Goal: Transaction & Acquisition: Obtain resource

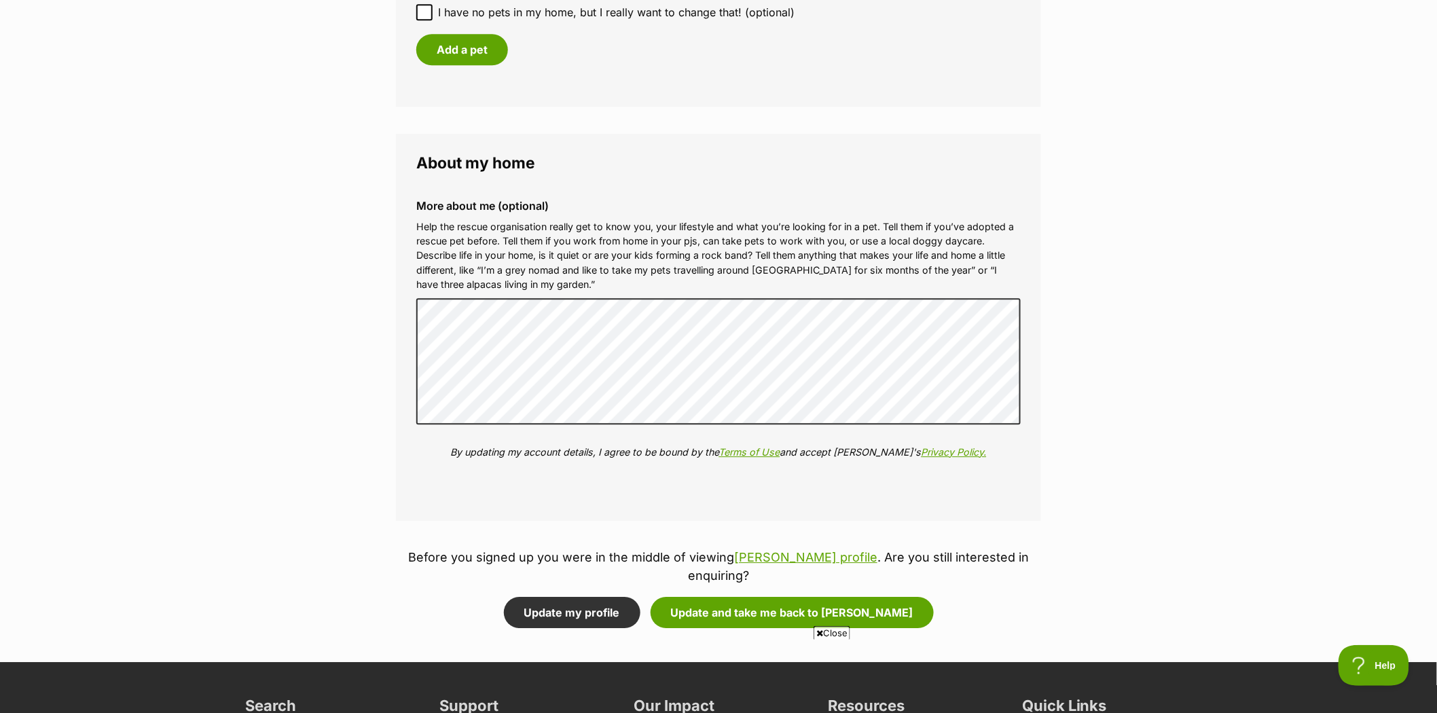
scroll to position [1434, 0]
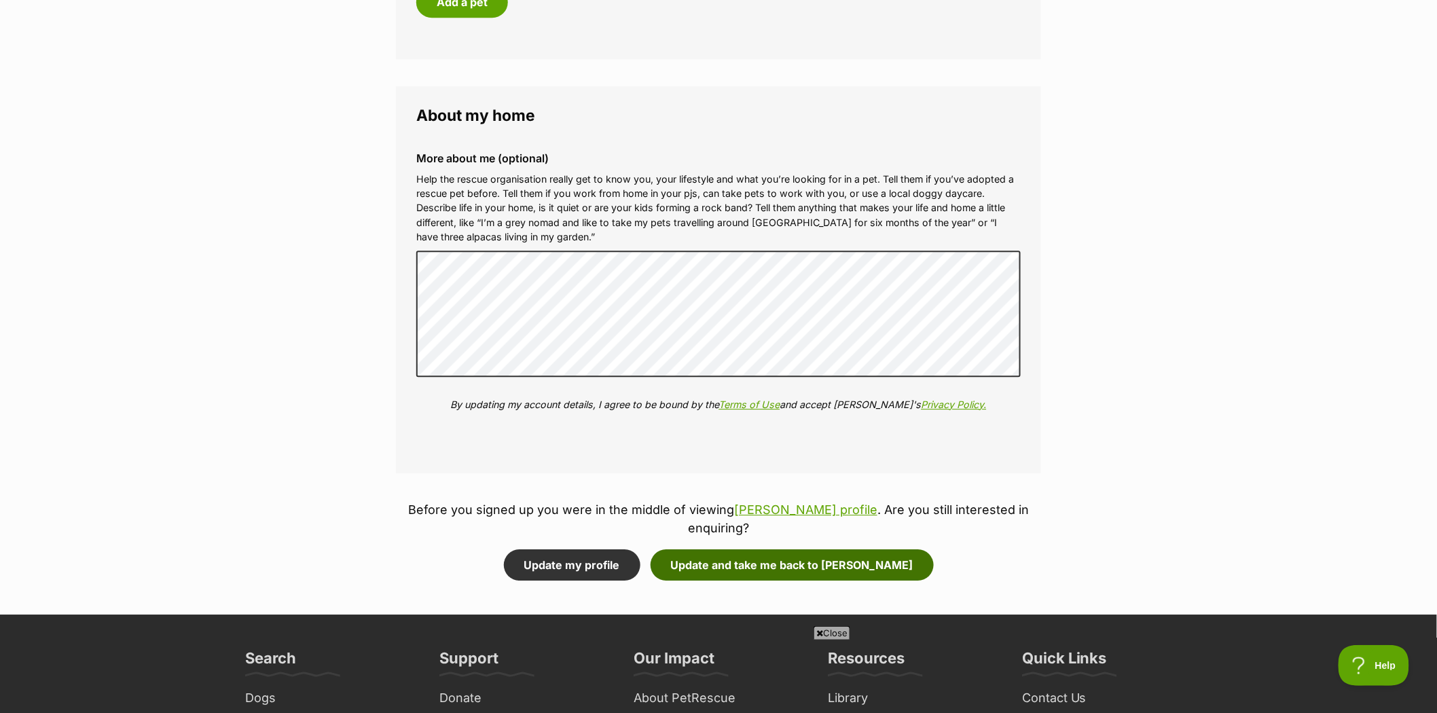
click at [763, 549] on button "Update and take me back to [PERSON_NAME]" at bounding box center [792, 564] width 283 height 31
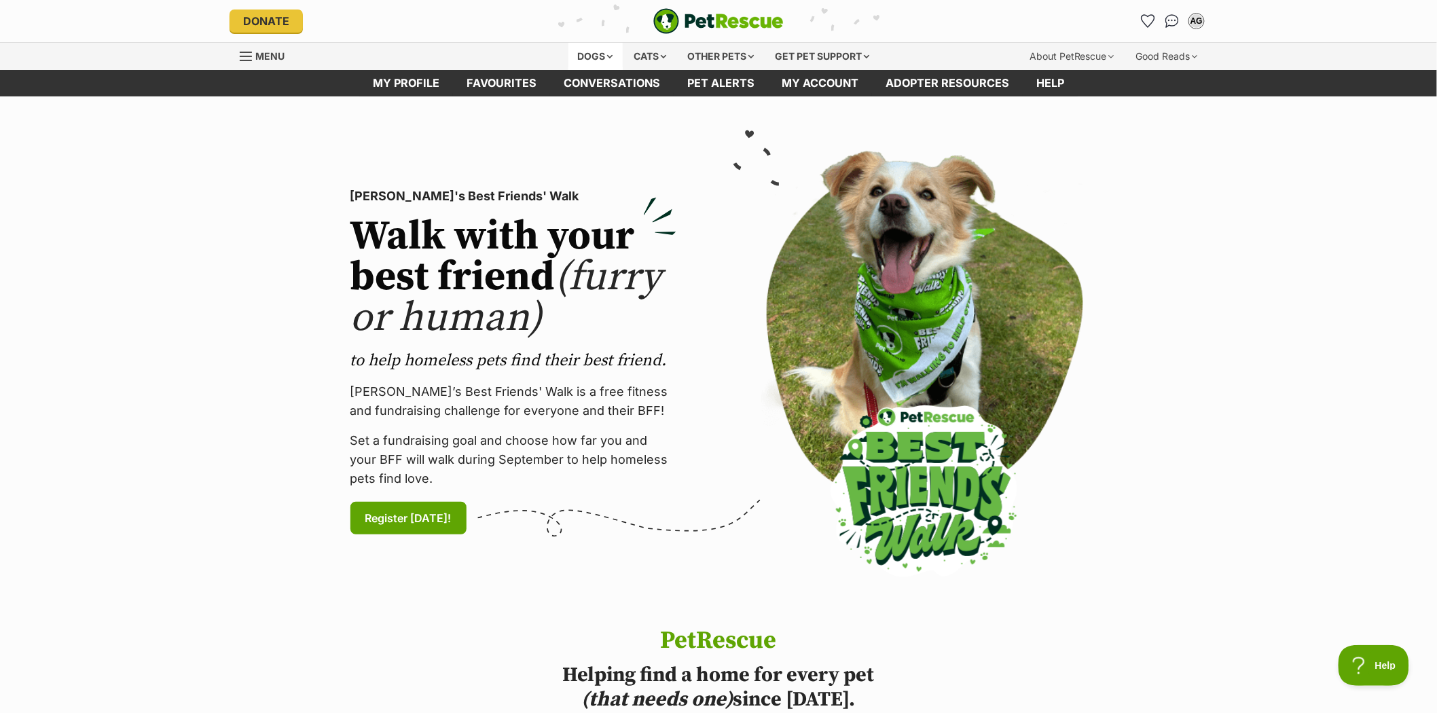
click at [588, 56] on div "Dogs" at bounding box center [595, 56] width 54 height 27
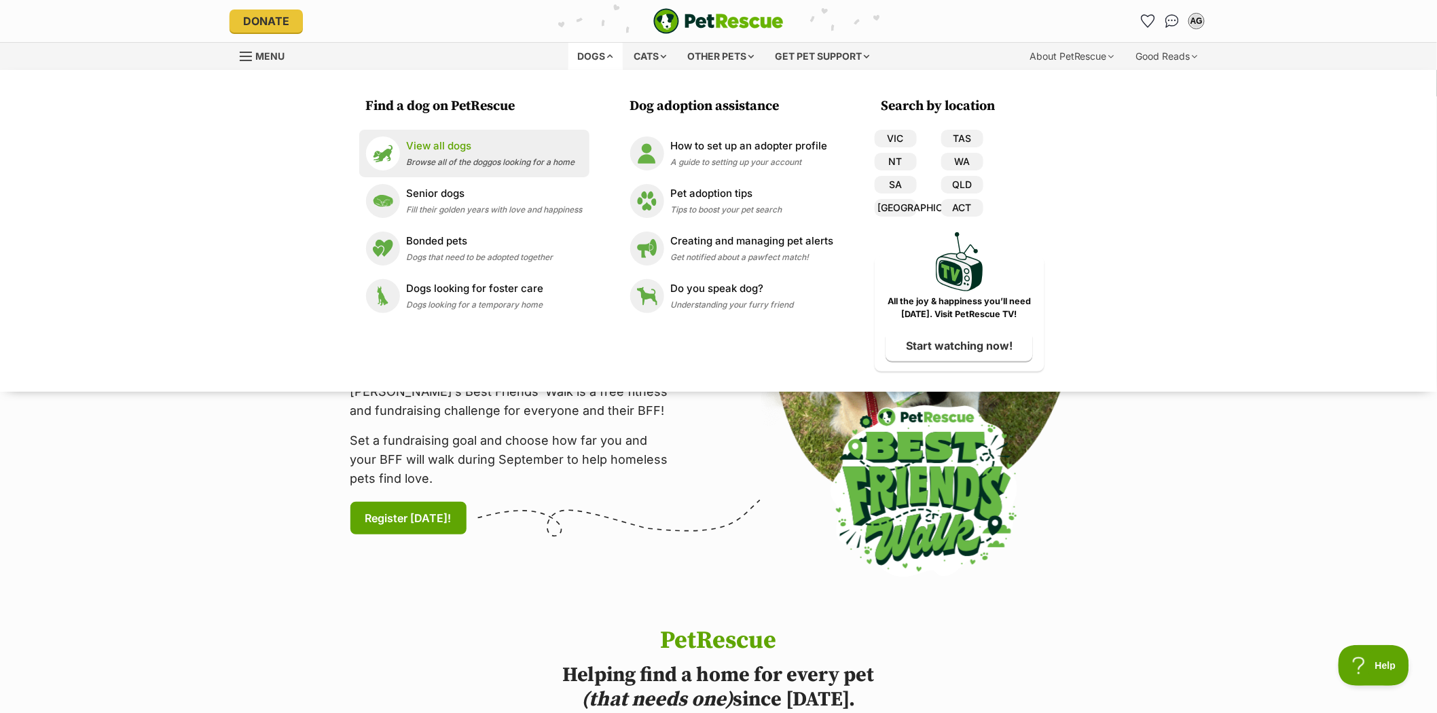
click at [431, 145] on p "View all dogs" at bounding box center [491, 147] width 168 height 16
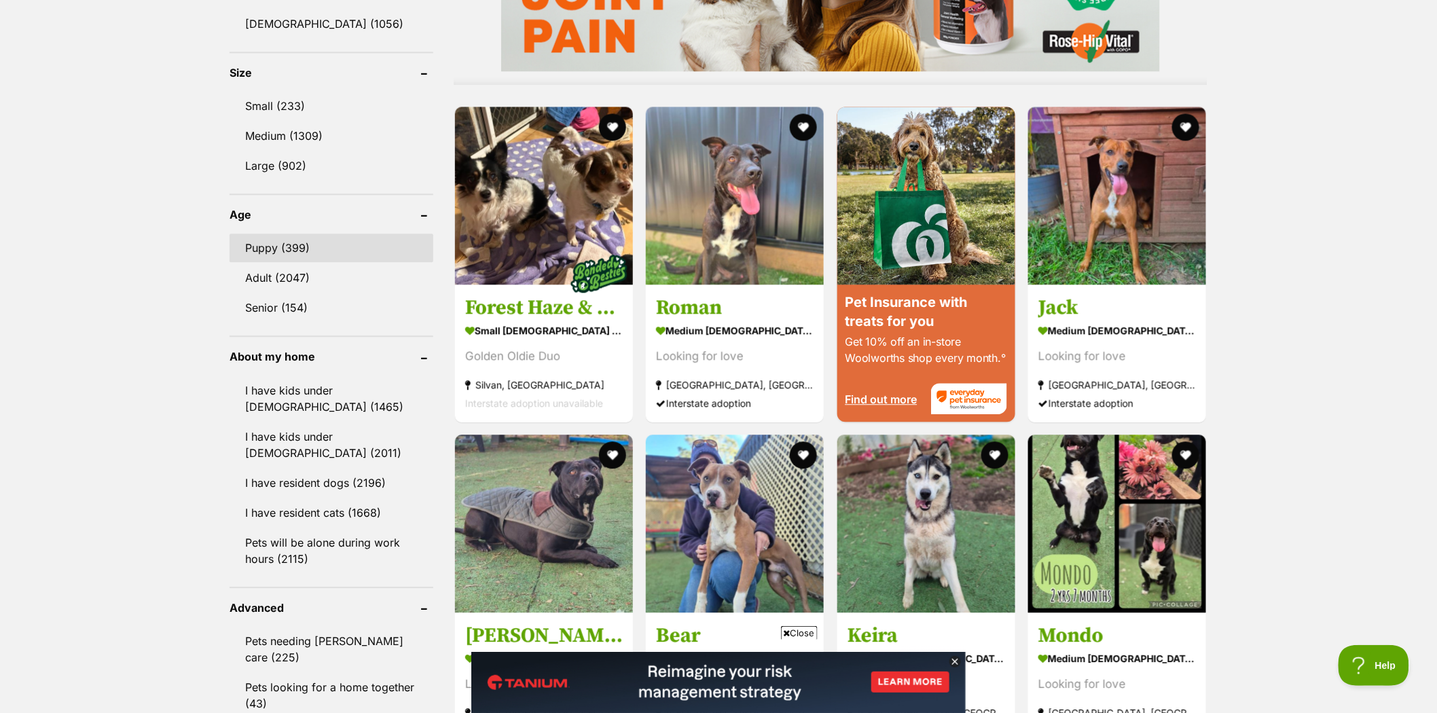
scroll to position [1207, 0]
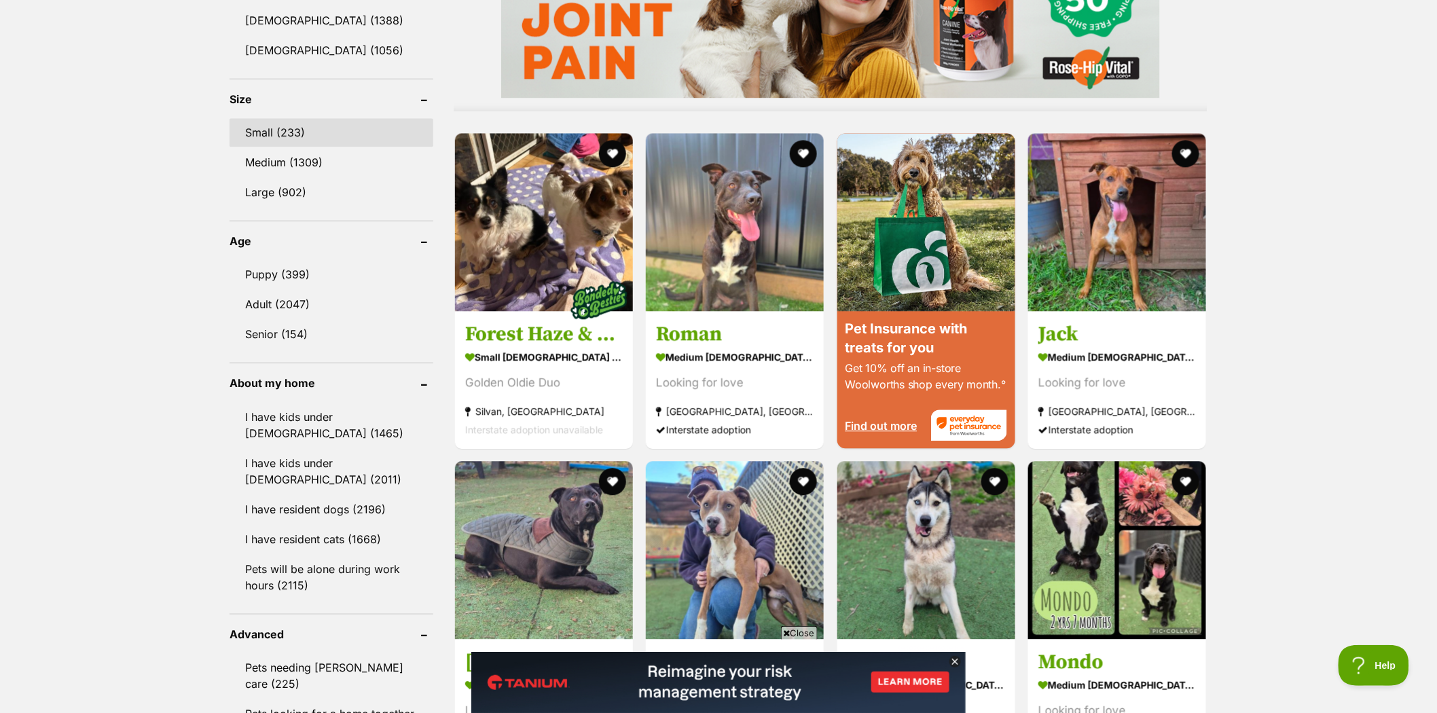
click at [259, 130] on link "Small (233)" at bounding box center [332, 132] width 204 height 29
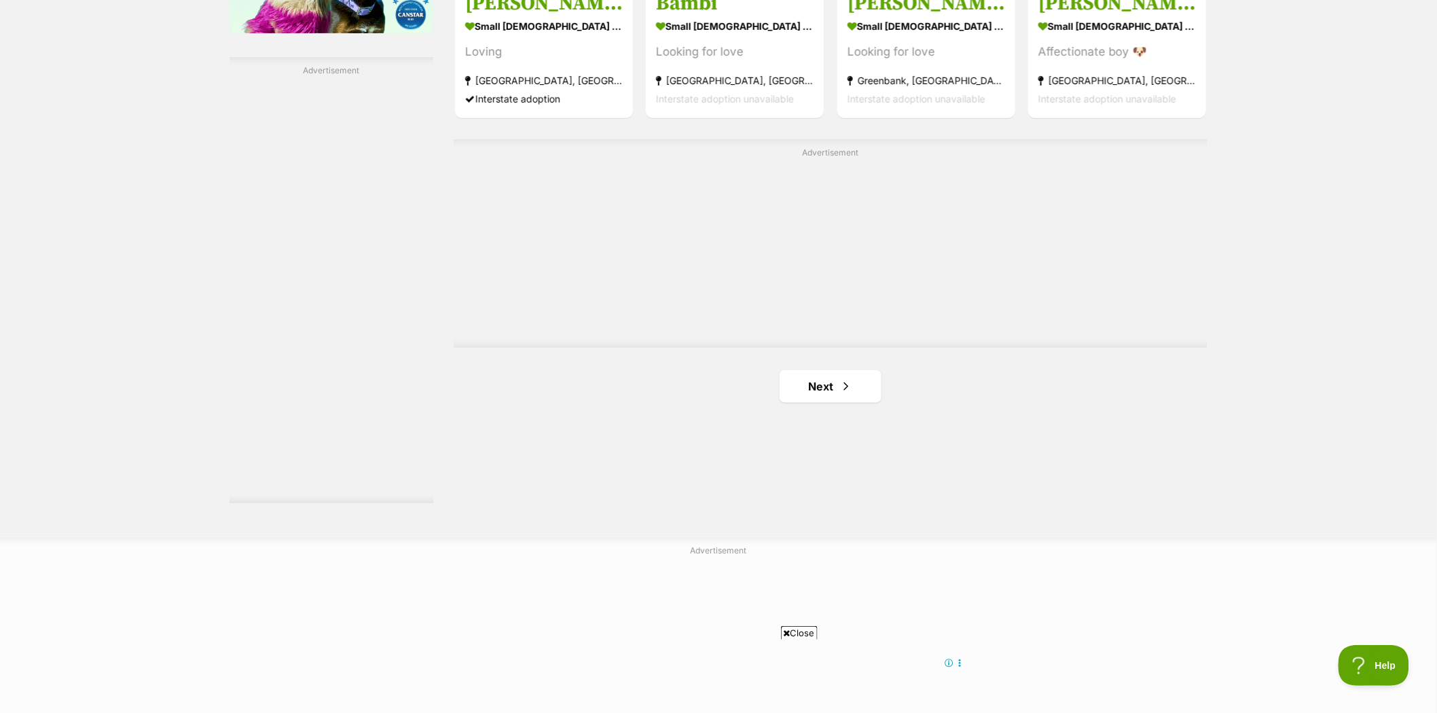
scroll to position [2490, 0]
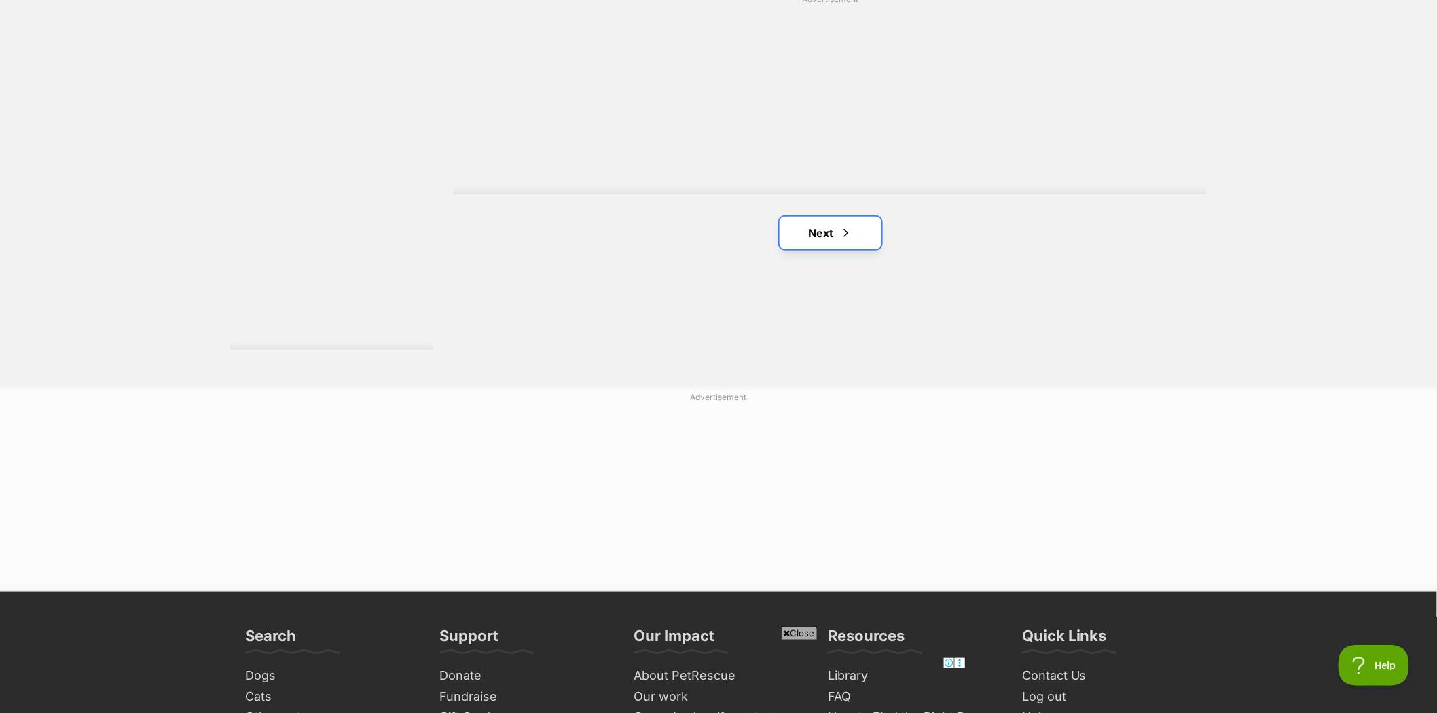
click at [803, 230] on link "Next" at bounding box center [831, 233] width 102 height 33
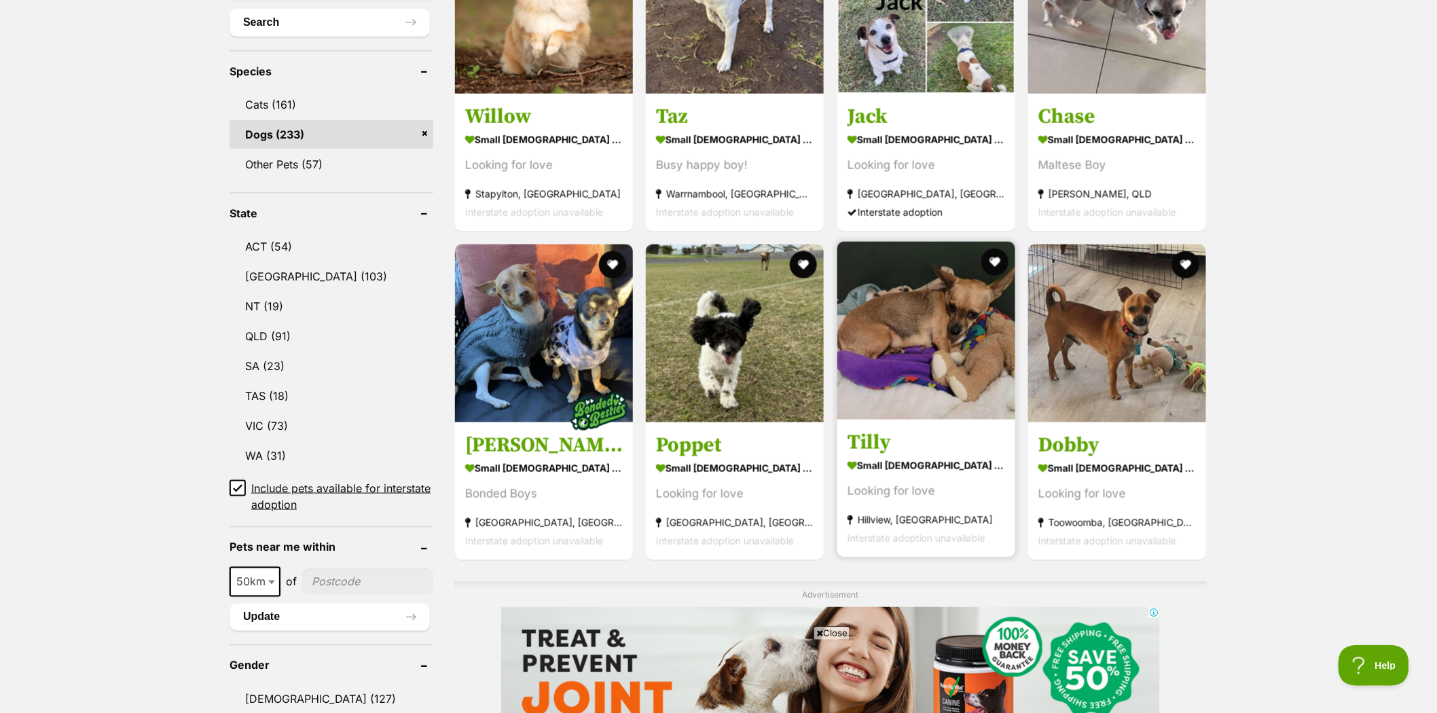
click at [946, 318] on img at bounding box center [926, 331] width 178 height 178
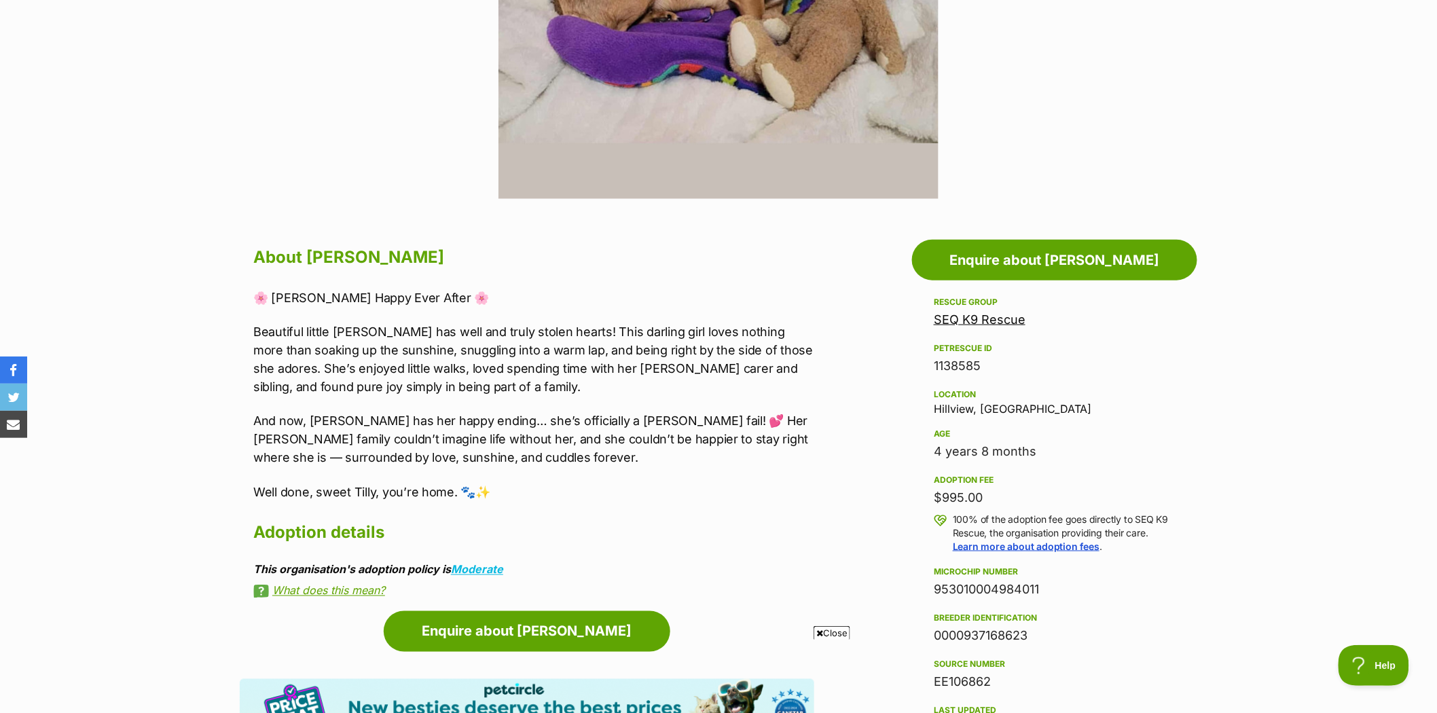
scroll to position [528, 0]
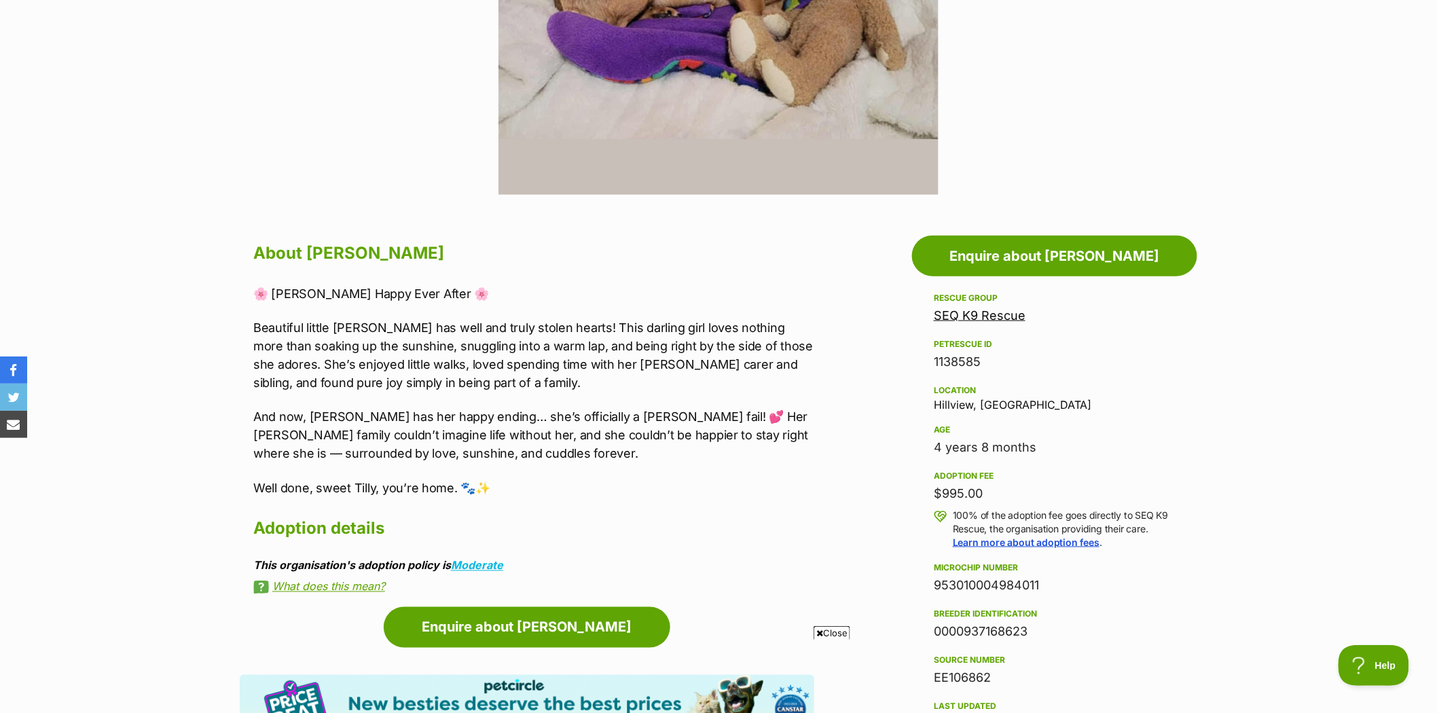
click at [996, 308] on link "SEQ K9 Rescue" at bounding box center [980, 315] width 92 height 14
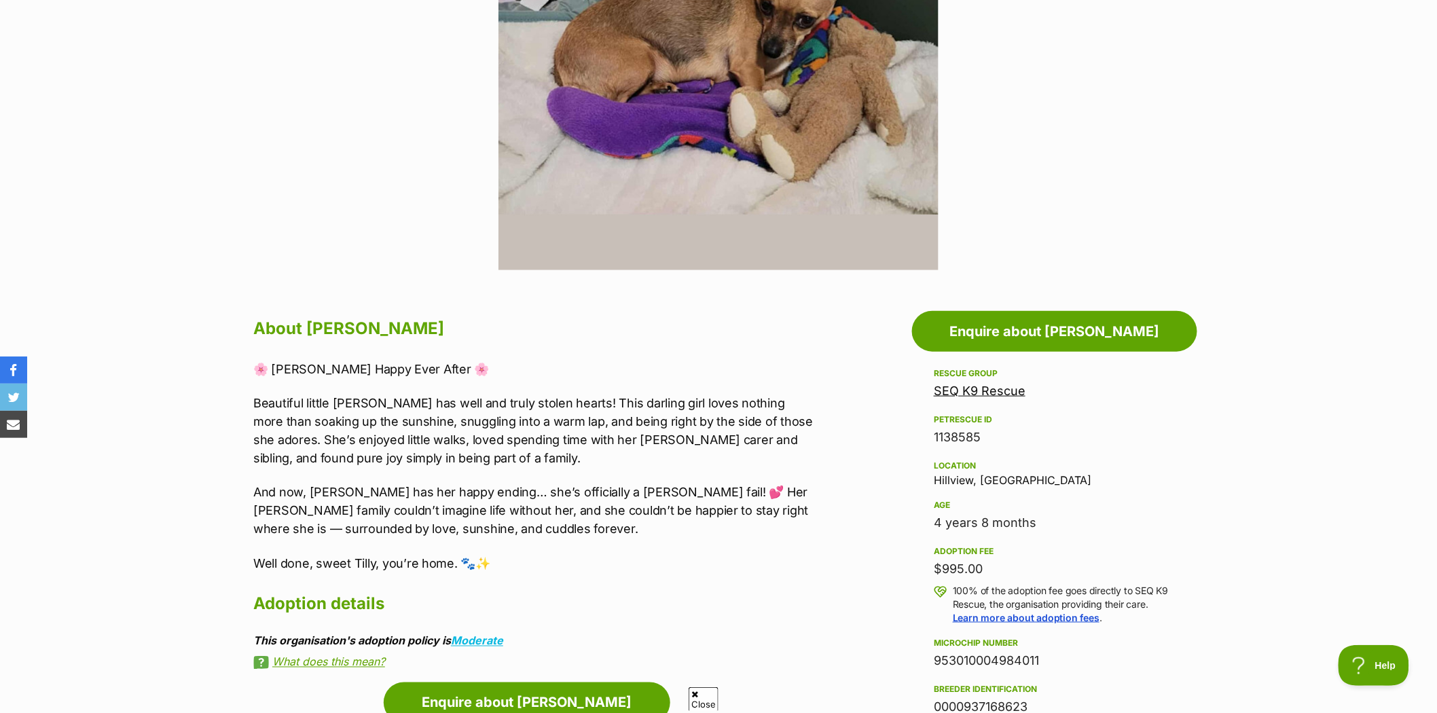
scroll to position [0, 0]
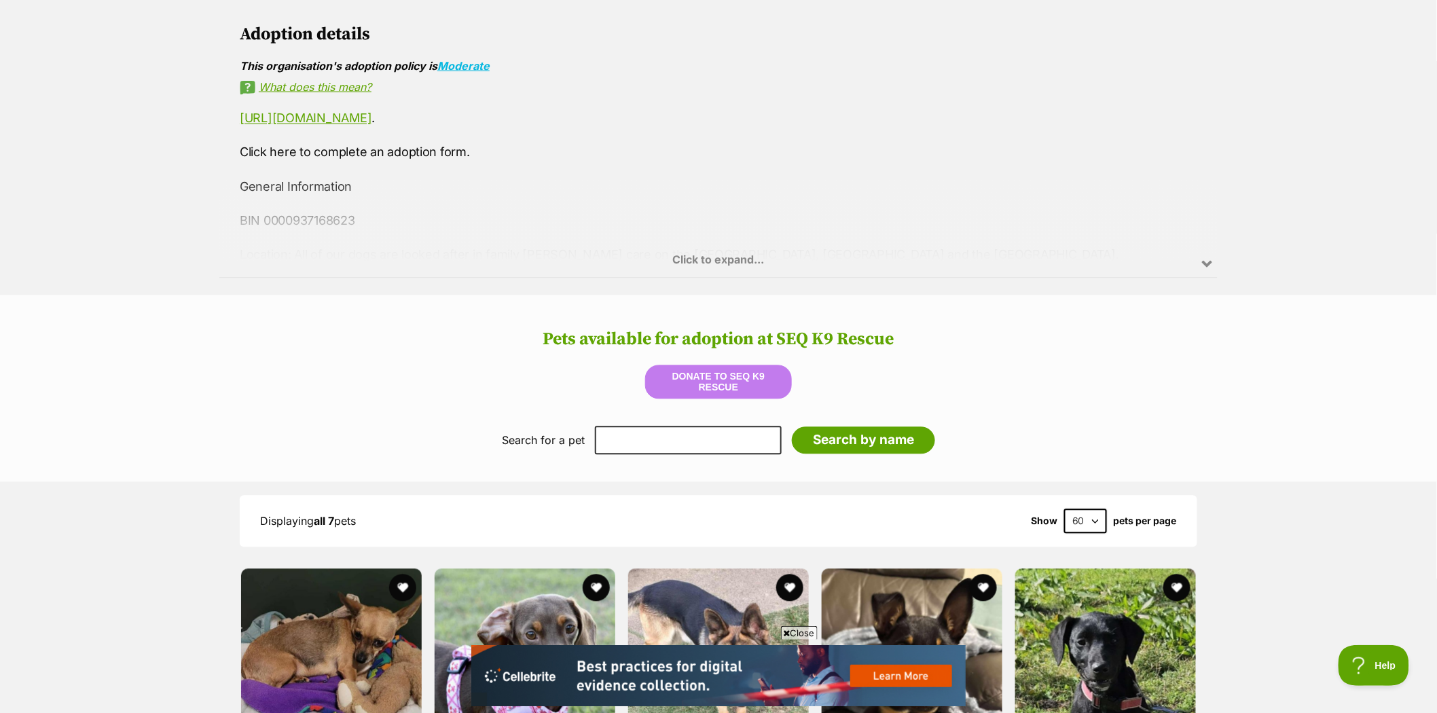
scroll to position [905, 0]
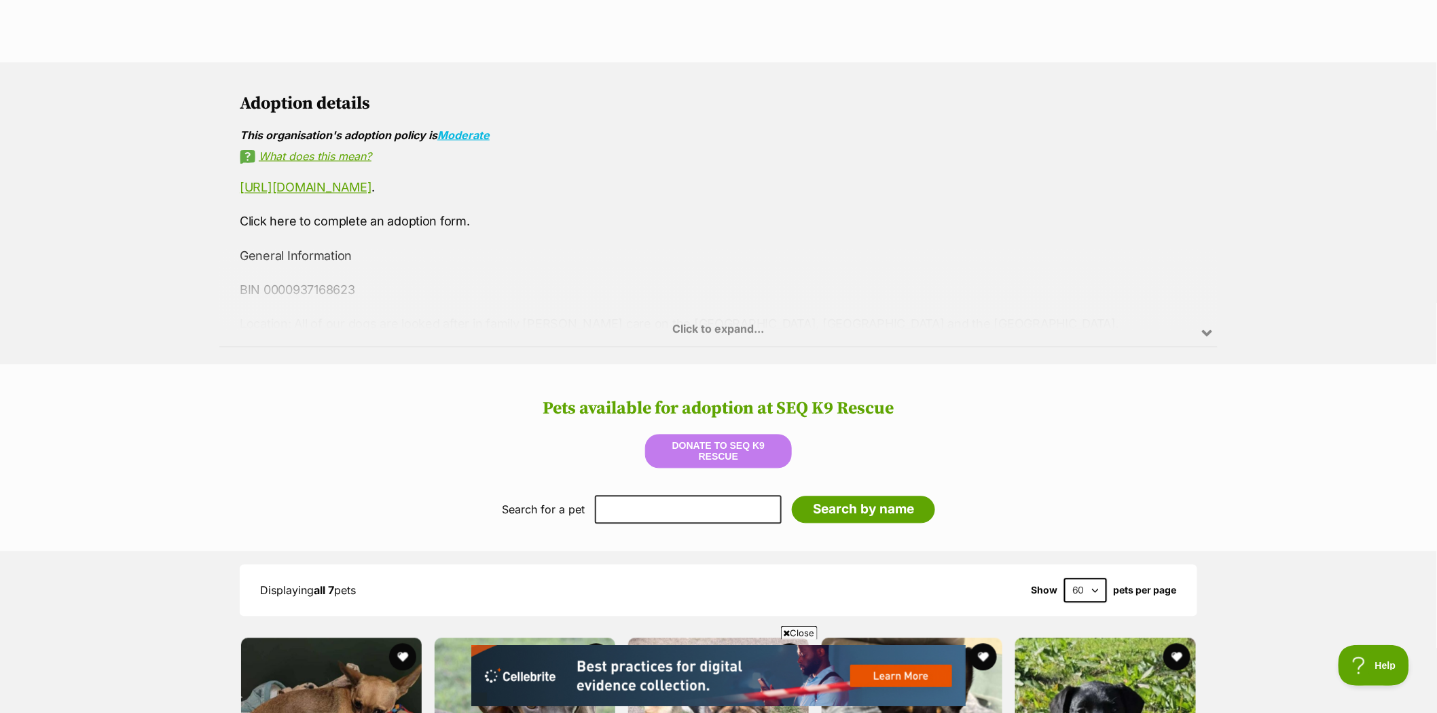
click at [744, 321] on div "Click to expand..." at bounding box center [718, 295] width 998 height 106
click at [744, 321] on p "Location: All of our dogs are looked after in family [PERSON_NAME] care on the …" at bounding box center [719, 342] width 958 height 55
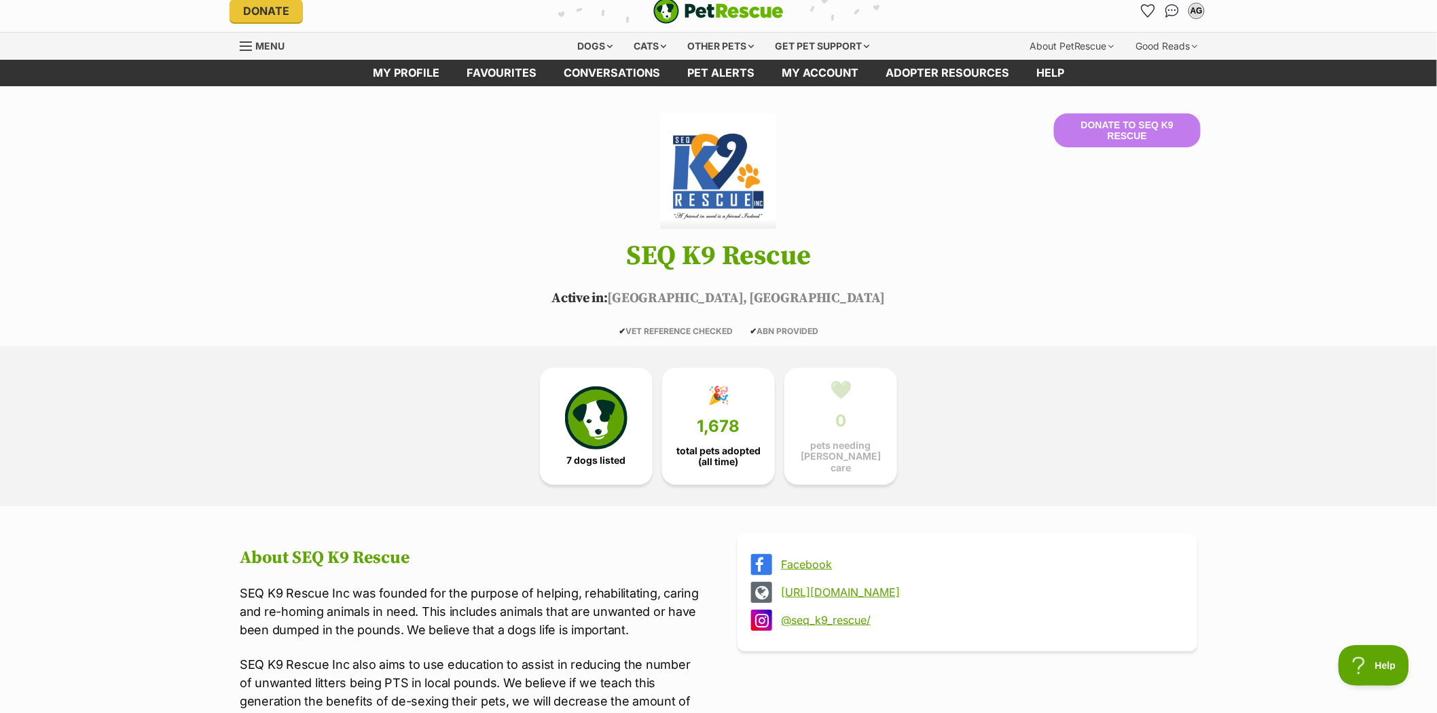
scroll to position [0, 0]
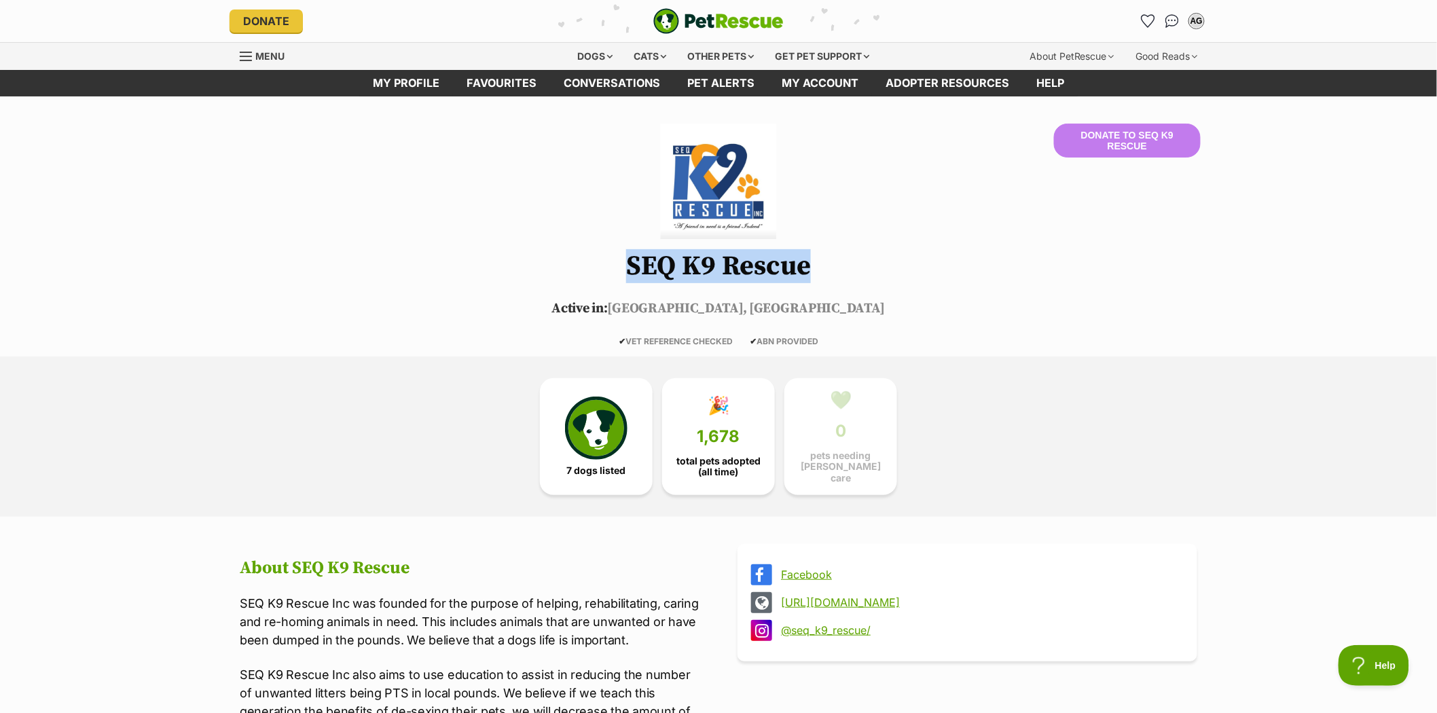
drag, startPoint x: 632, startPoint y: 265, endPoint x: 806, endPoint y: 261, distance: 173.9
click at [806, 261] on h1 "SEQ K9 Rescue" at bounding box center [718, 266] width 998 height 30
copy h1 "SEQ K9 Rescue"
